Goal: Book appointment/travel/reservation

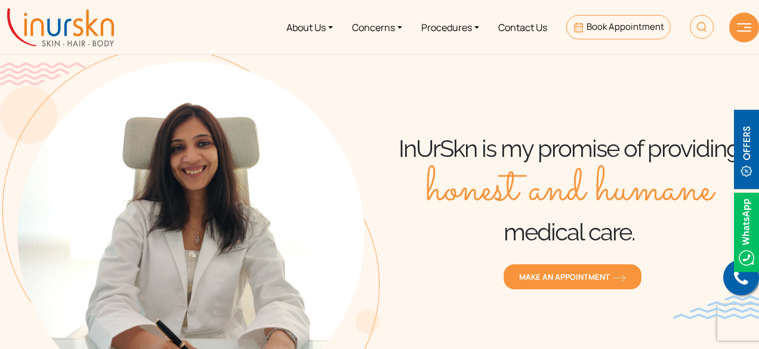
click at [530, 126] on div "InUrSkn is my promise of providing honest and humane medical care. MAKE AN APPO…" at bounding box center [568, 214] width 379 height 332
click at [543, 34] on link "Contact Us" at bounding box center [523, 27] width 68 height 45
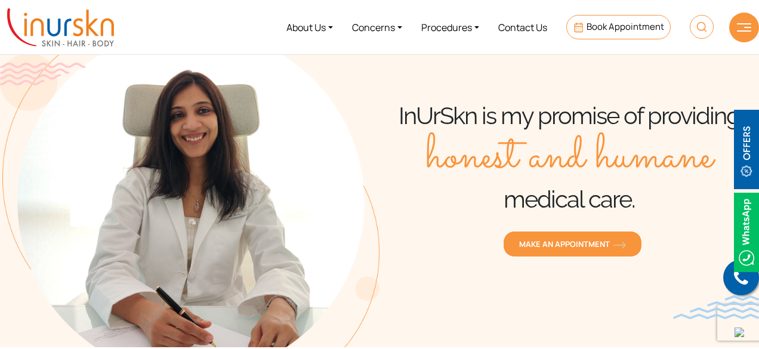
click at [409, 94] on div "InUrSkn is my promise of providing honest and humane medical care. MAKE AN APPO…" at bounding box center [568, 181] width 379 height 332
click at [514, 26] on link "Contact Us" at bounding box center [523, 27] width 68 height 45
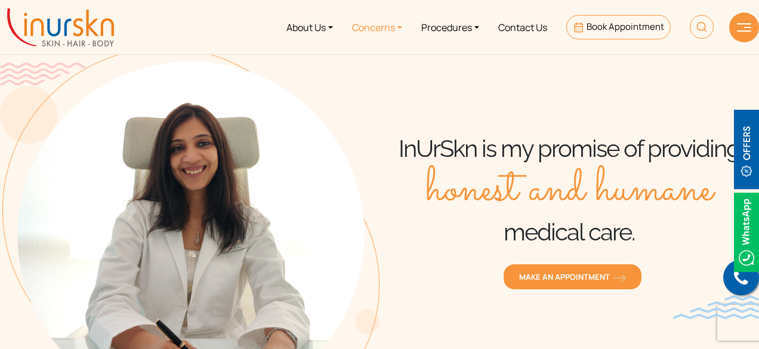
click at [381, 27] on link "Concerns" at bounding box center [376, 27] width 69 height 45
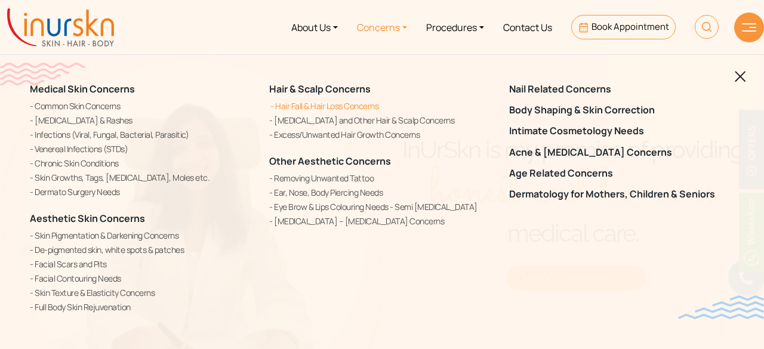
click at [331, 103] on link "Hair Fall & Hair Loss Concerns" at bounding box center [381, 106] width 225 height 13
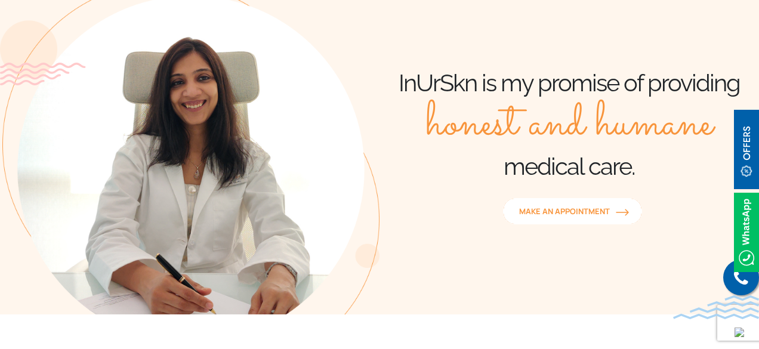
click at [575, 216] on span "MAKE AN APPOINTMENT" at bounding box center [572, 211] width 107 height 11
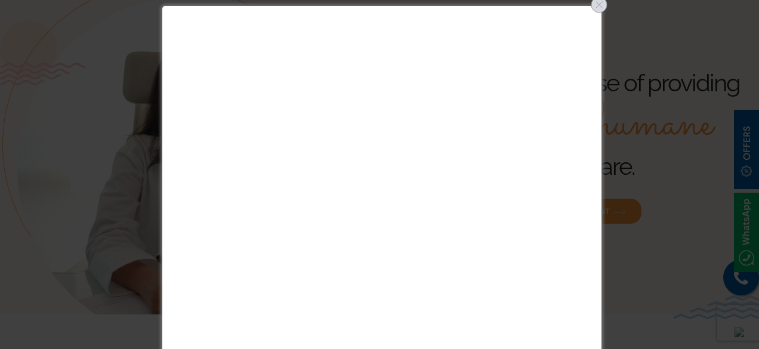
click at [599, 3] on div at bounding box center [599, 4] width 19 height 19
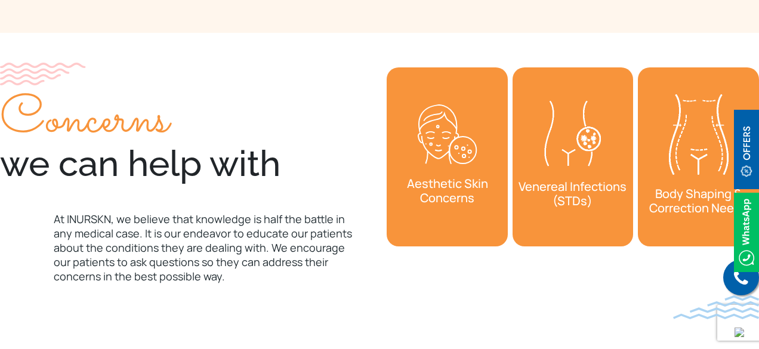
scroll to position [3809, 0]
